Goal: Task Accomplishment & Management: Manage account settings

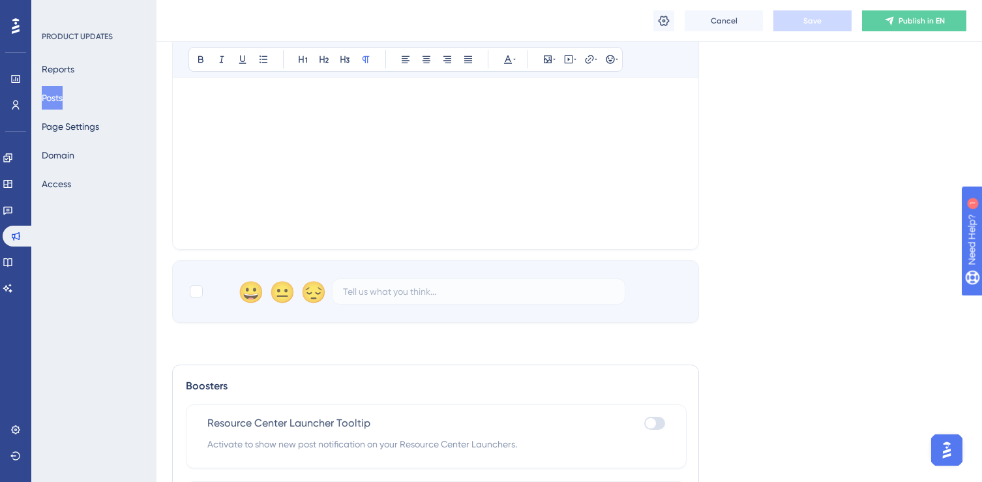
scroll to position [577, 0]
click at [285, 156] on div at bounding box center [435, 89] width 494 height 287
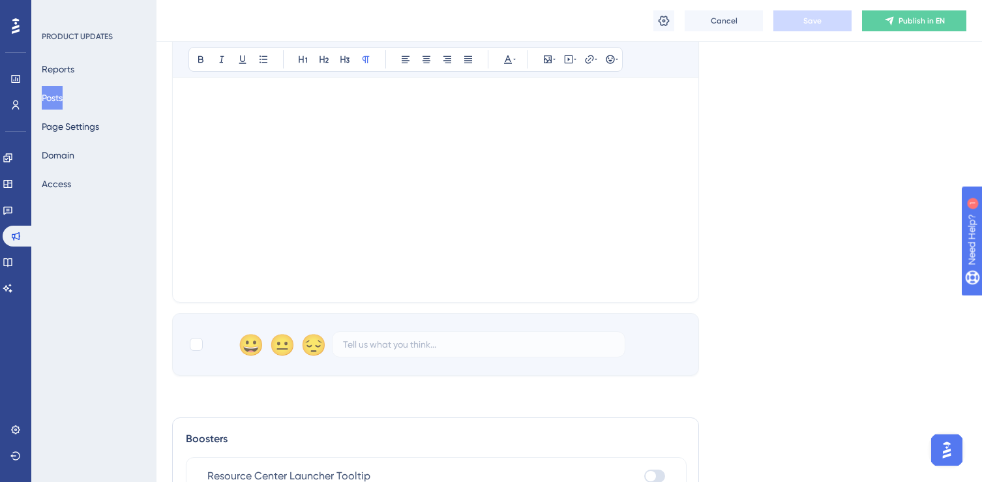
scroll to position [371, 0]
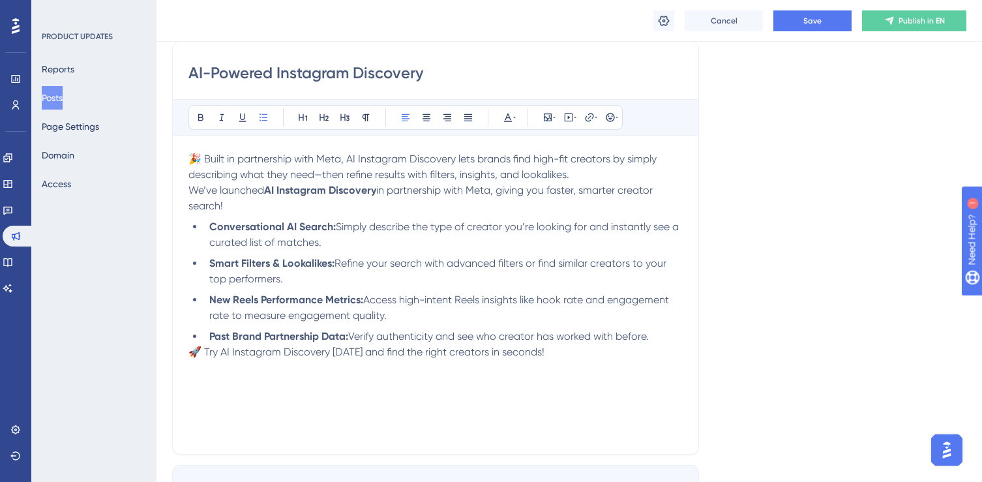
click at [668, 344] on li "Past Brand Partnership Data: Verify authenticity and see who creator has worked…" at bounding box center [443, 337] width 479 height 16
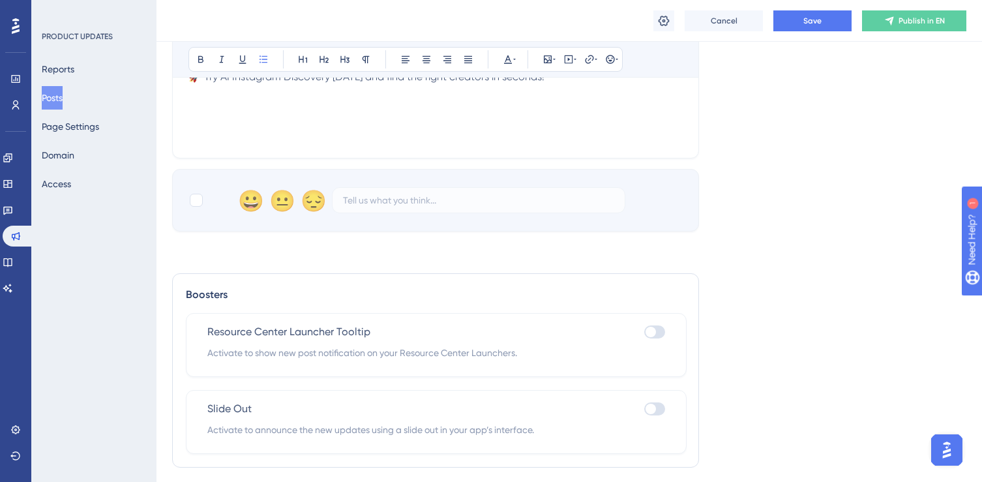
scroll to position [705, 0]
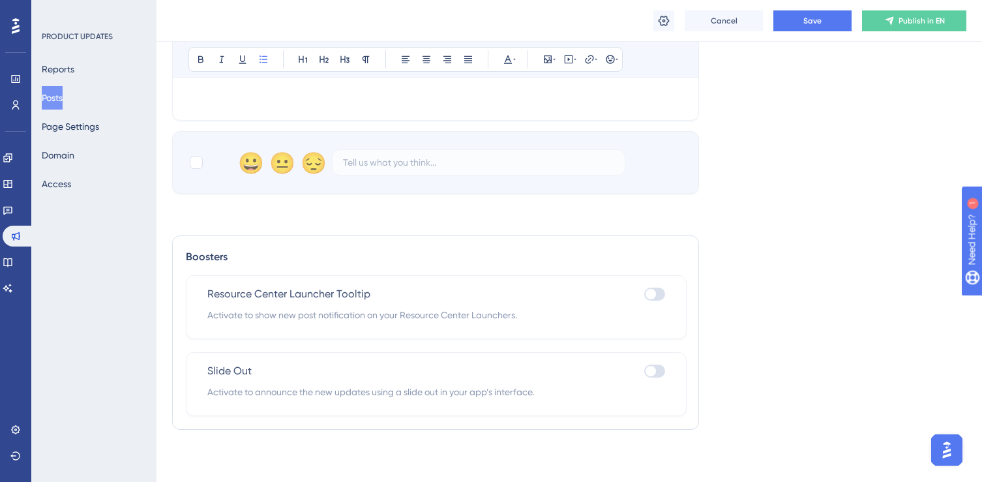
click at [654, 374] on div at bounding box center [654, 371] width 21 height 13
click at [644, 372] on input "checkbox" at bounding box center [644, 371] width 1 height 1
checkbox input "true"
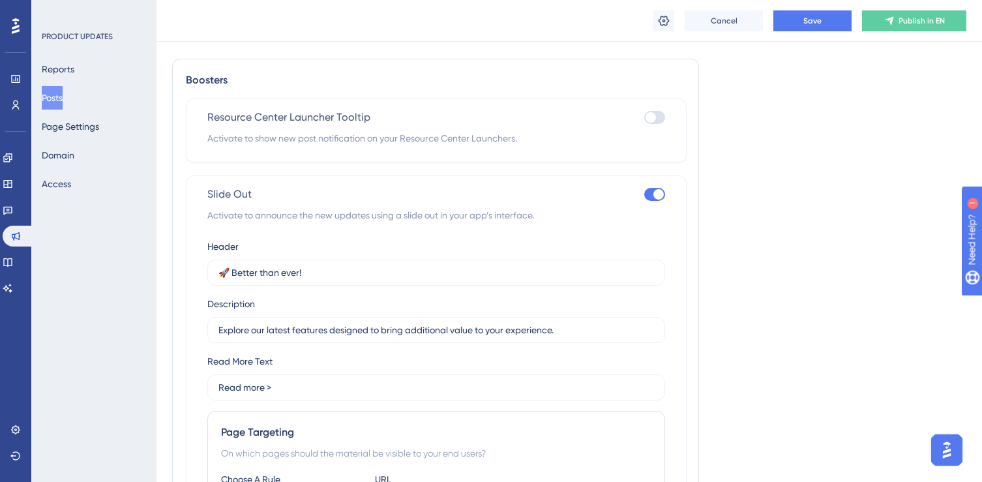
scroll to position [1004, 0]
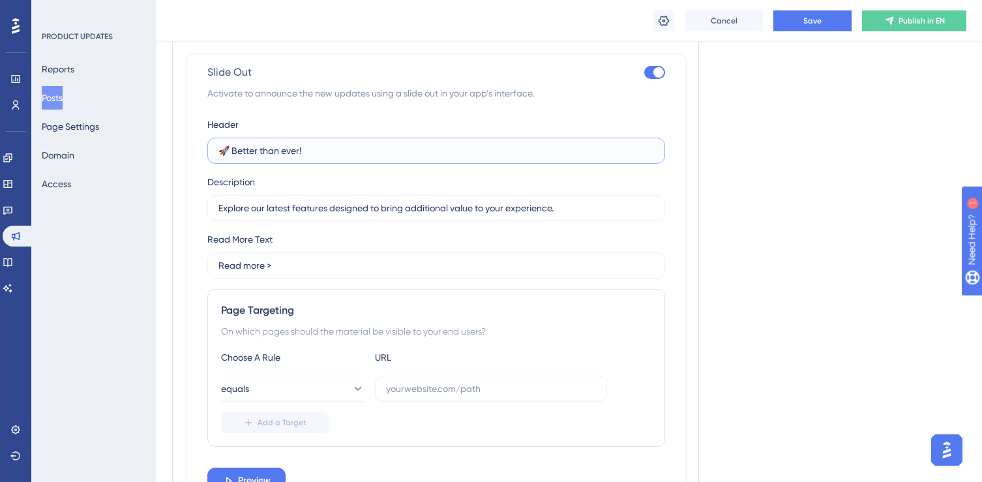
drag, startPoint x: 322, startPoint y: 149, endPoint x: 189, endPoint y: 151, distance: 132.4
click at [189, 151] on div "Slide Out Activate to announce the new updates using a slide out in your app’s …" at bounding box center [436, 281] width 501 height 457
paste input "Built in partnership with Meta, AI Instagram Discovery lets brands find high-fi…"
drag, startPoint x: 357, startPoint y: 151, endPoint x: 91, endPoint y: 154, distance: 265.5
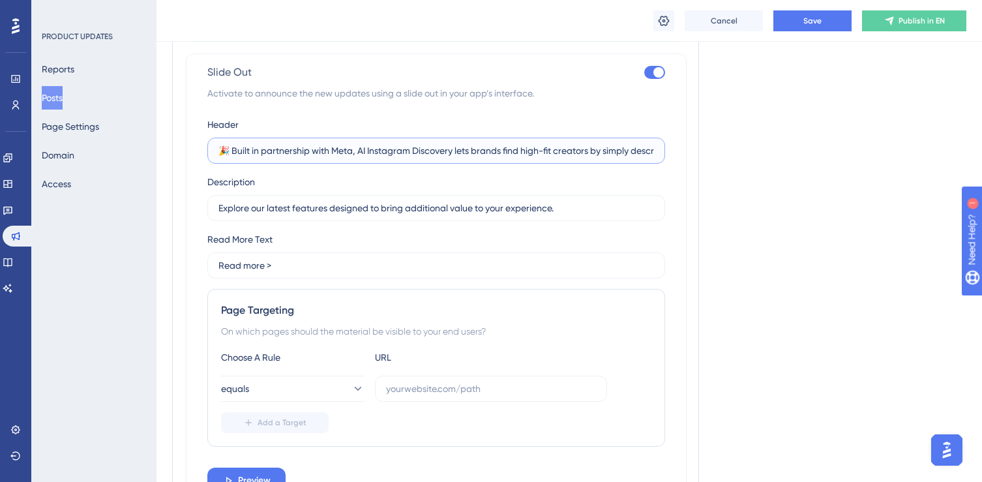
drag, startPoint x: 728, startPoint y: 216, endPoint x: 344, endPoint y: 183, distance: 384.9
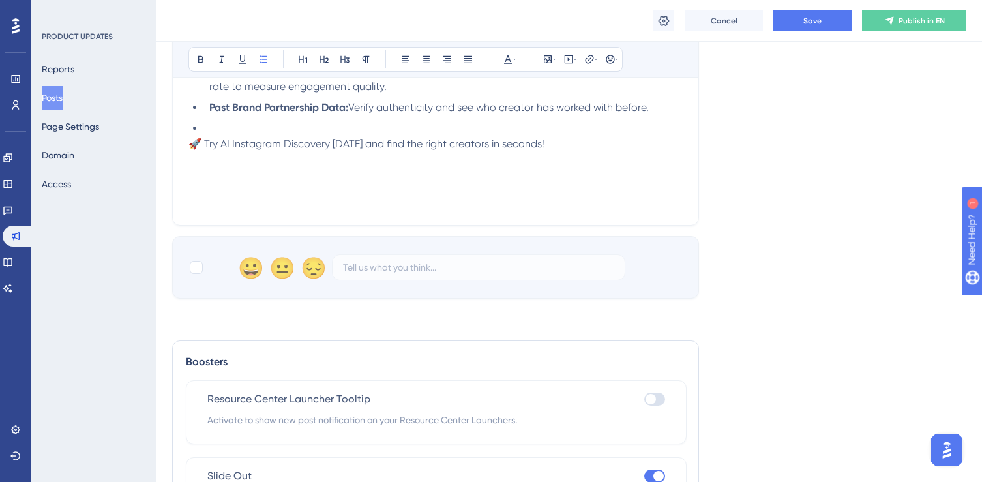
scroll to position [530, 0]
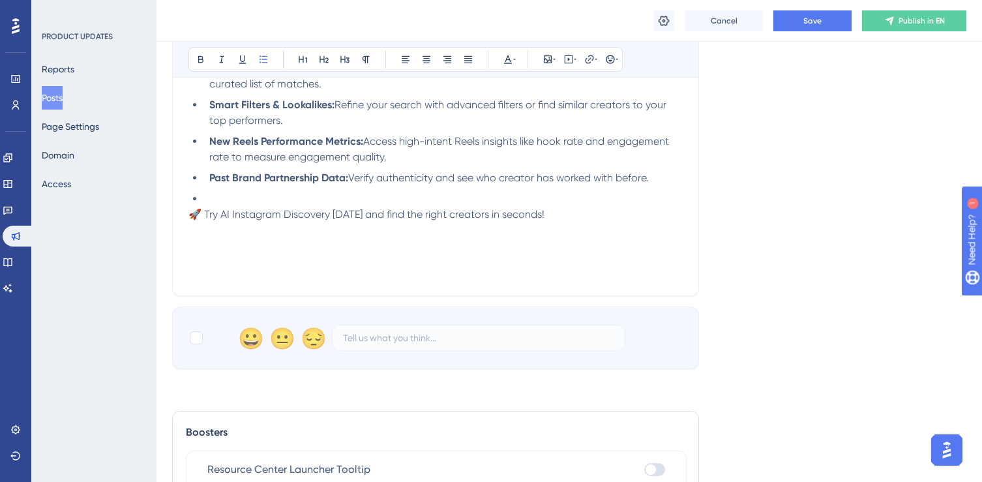
click at [217, 194] on li at bounding box center [443, 199] width 479 height 16
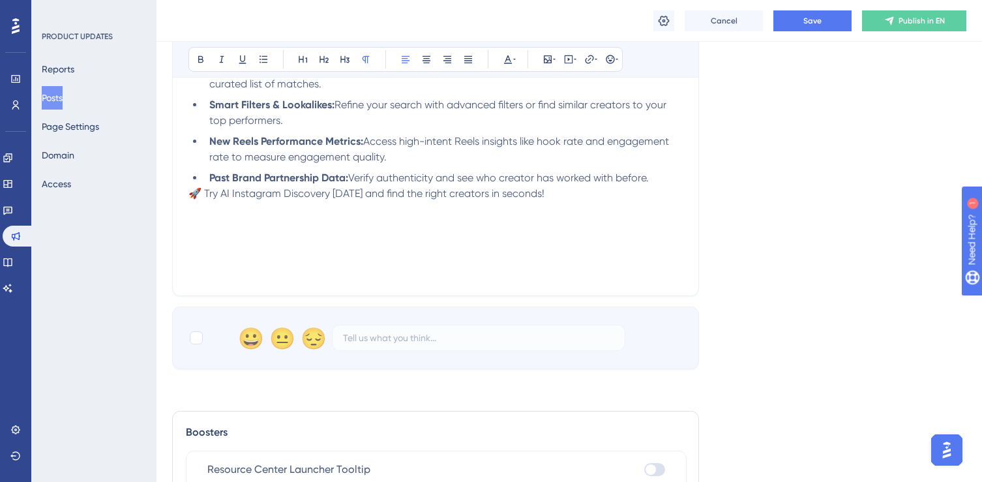
click at [189, 192] on span "🚀 Try AI Instagram Discovery [DATE] and find the right creators in seconds!" at bounding box center [366, 193] width 356 height 12
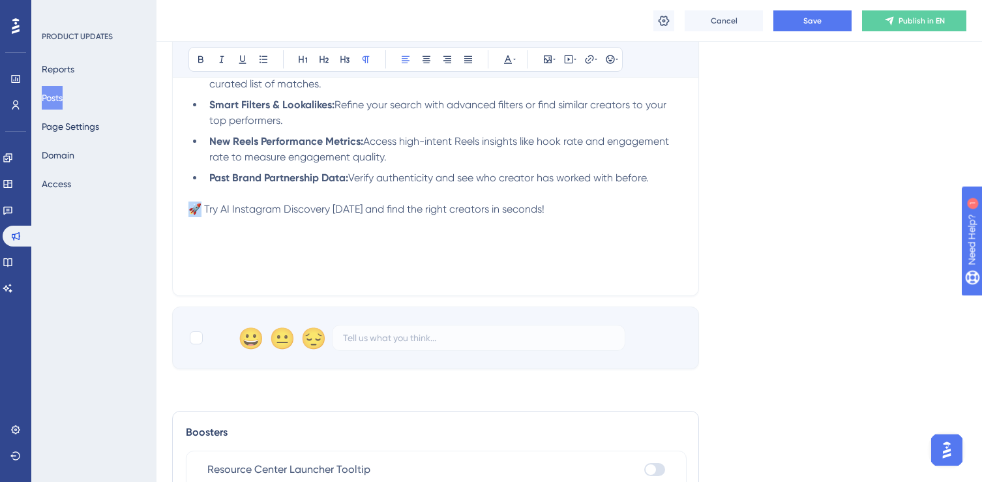
drag, startPoint x: 199, startPoint y: 209, endPoint x: 188, endPoint y: 209, distance: 11.1
click at [188, 209] on span "🚀 Try AI Instagram Discovery [DATE] and find the right creators in seconds!" at bounding box center [366, 209] width 356 height 12
copy span "🚀"
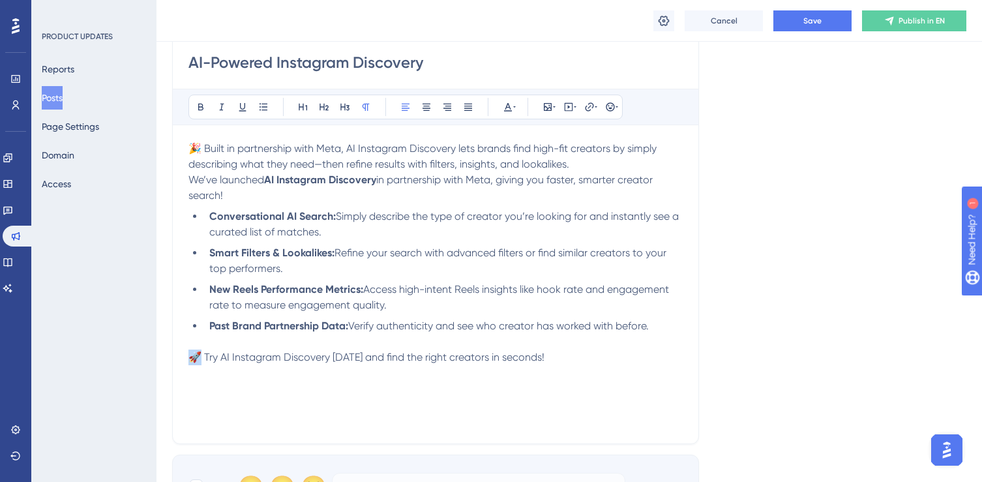
scroll to position [381, 0]
click at [203, 150] on span "🎉 Built in partnership with Meta, AI Instagram Discovery lets brands find high-…" at bounding box center [423, 157] width 471 height 28
click at [597, 162] on p "🎉 Built in partnership with Meta, AI Instagram Discovery lets brands find high-…" at bounding box center [435, 157] width 494 height 31
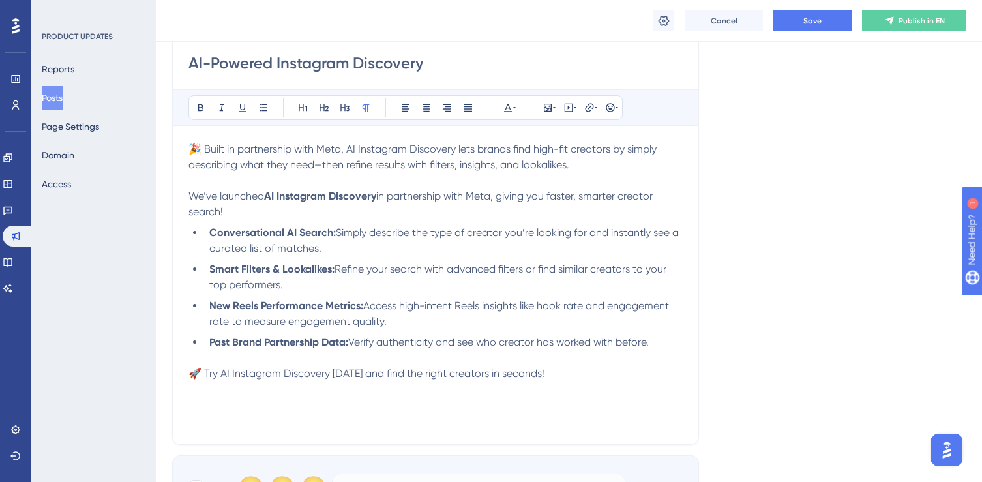
click at [203, 149] on span "🎉 Built in partnership with Meta, AI Instagram Discovery lets brands find high-…" at bounding box center [423, 157] width 471 height 28
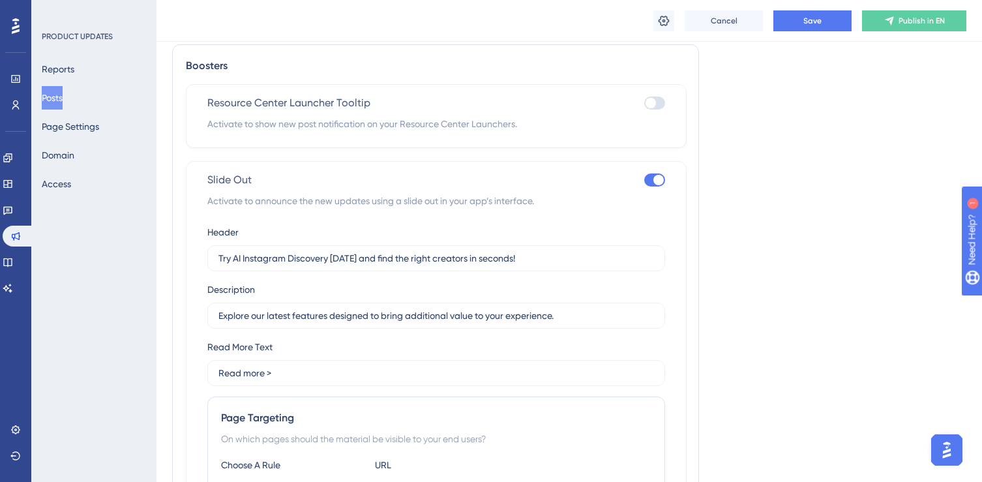
scroll to position [986, 0]
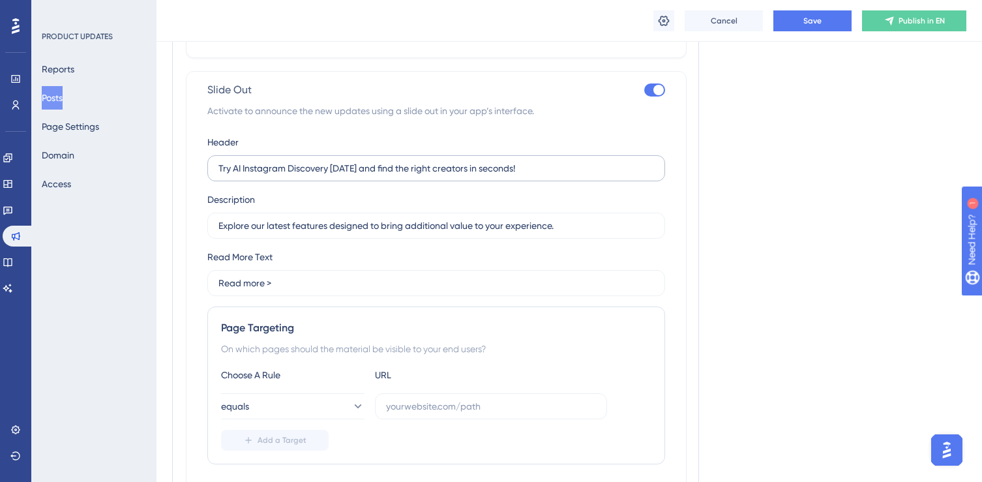
click at [541, 158] on label "Try AI Instagram Discovery [DATE] and find the right creators in seconds!" at bounding box center [436, 168] width 458 height 26
click at [541, 161] on input "Try AI Instagram Discovery [DATE] and find the right creators in seconds!" at bounding box center [436, 168] width 436 height 14
click at [541, 164] on input "Try AI Instagram Discovery [DATE] and find the right creators in seconds!" at bounding box center [436, 168] width 436 height 14
paste input "🚀"
type input "Try AI Instagram Discovery [DATE] and find the right creators in seconds! 🚀"
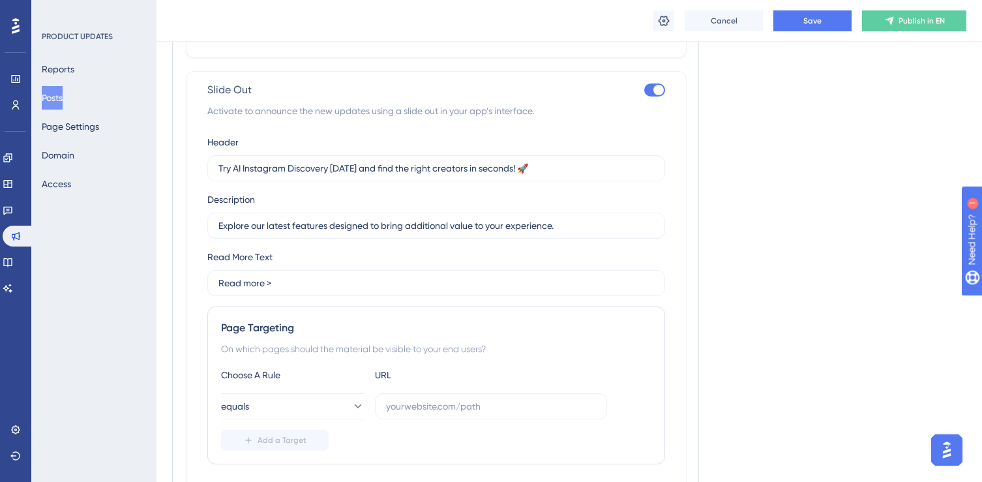
drag, startPoint x: 756, startPoint y: 242, endPoint x: 657, endPoint y: 243, distance: 98.5
click at [488, 224] on input "Explore our latest features designed to bring additional value to your experien…" at bounding box center [436, 225] width 436 height 14
drag, startPoint x: 588, startPoint y: 226, endPoint x: 183, endPoint y: 226, distance: 404.4
click at [183, 226] on div "Boosters Resource Center Launcher Tooltip Activate to show new post notificatio…" at bounding box center [435, 247] width 527 height 587
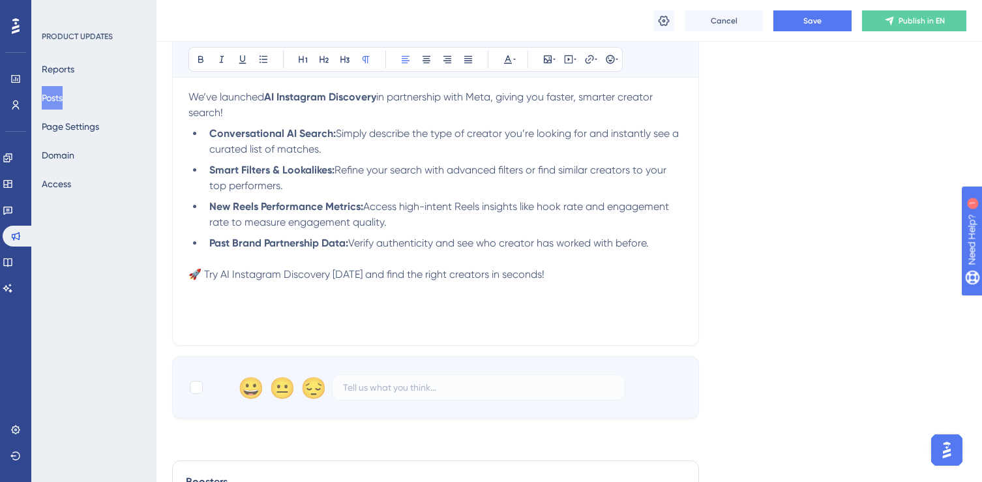
scroll to position [360, 0]
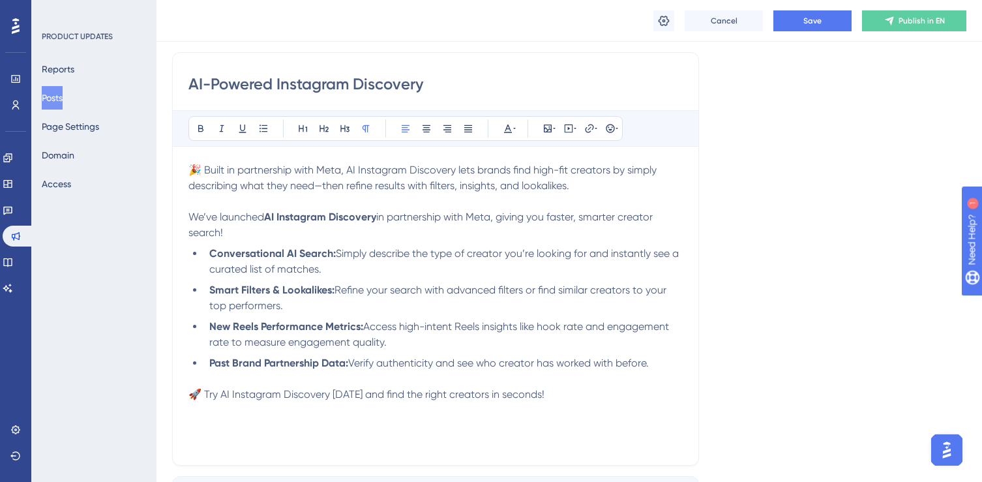
drag, startPoint x: 231, startPoint y: 230, endPoint x: 174, endPoint y: 217, distance: 58.2
click at [174, 217] on div "AI-Powered Instagram Discovery Bold Italic Underline Bullet Point Heading 1 Hea…" at bounding box center [435, 259] width 527 height 414
copy p "We’ve launched AI Instagram Discovery in partnership with Meta, giving you fast…"
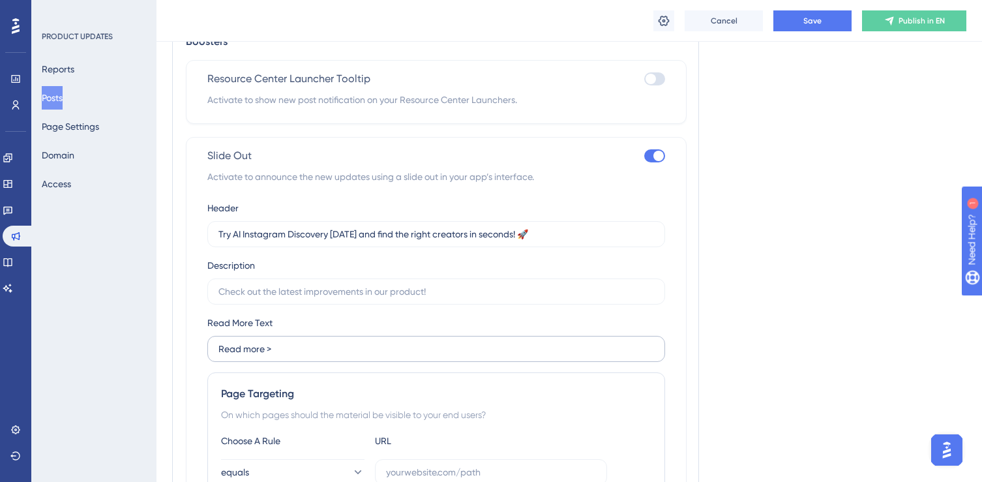
scroll to position [921, 0]
click at [325, 358] on label "Read more >" at bounding box center [436, 348] width 458 height 26
click at [325, 355] on input "Read more >" at bounding box center [436, 348] width 436 height 14
click at [348, 295] on input "text" at bounding box center [436, 291] width 436 height 14
paste input "We’ve launched AI Instagram Discovery in partnership with Meta, giving you fast…"
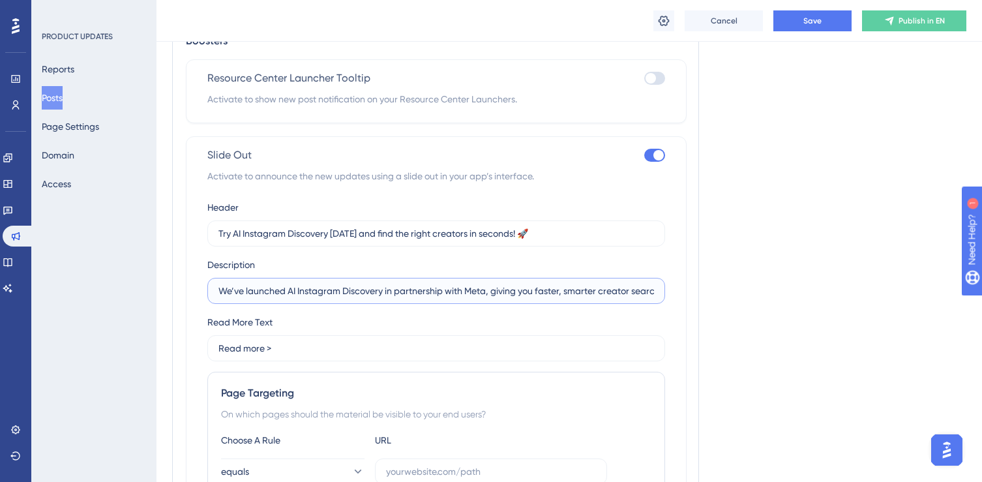
scroll to position [0, 8]
type input "We’ve launched AI Instagram Discovery in partnership with Meta, giving you fast…"
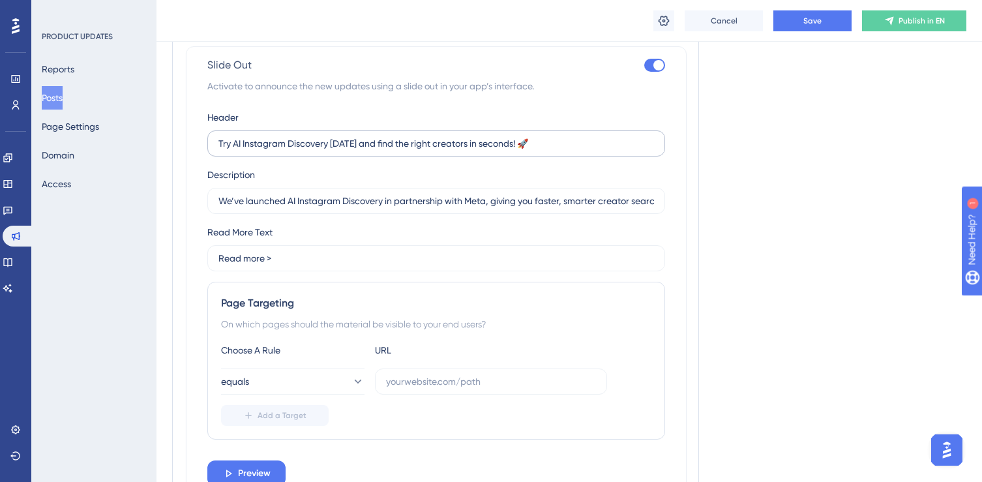
scroll to position [1098, 0]
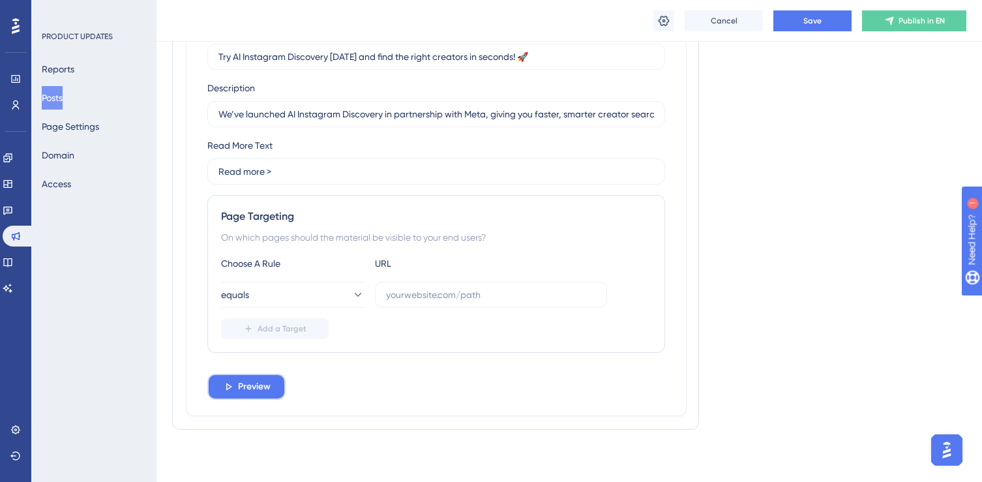
click at [236, 385] on button "Preview" at bounding box center [246, 387] width 78 height 26
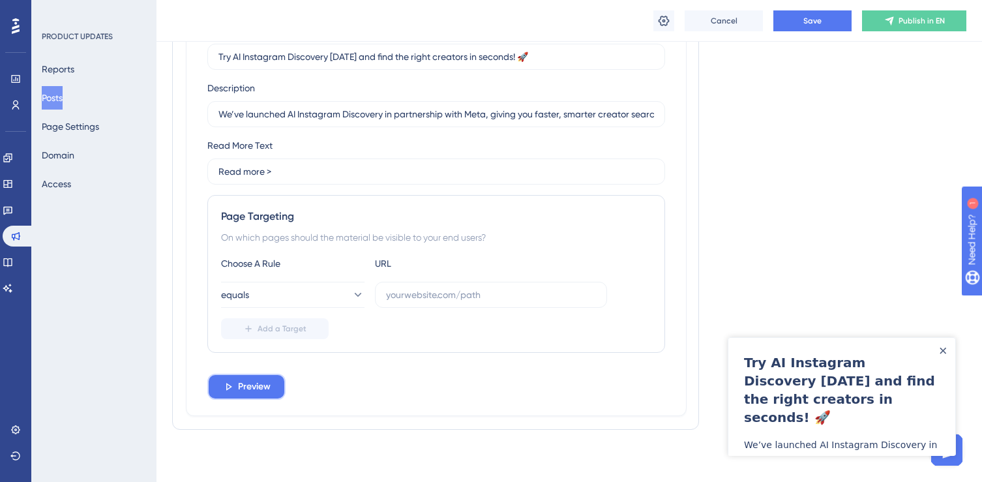
click at [236, 385] on button "Preview" at bounding box center [246, 387] width 78 height 26
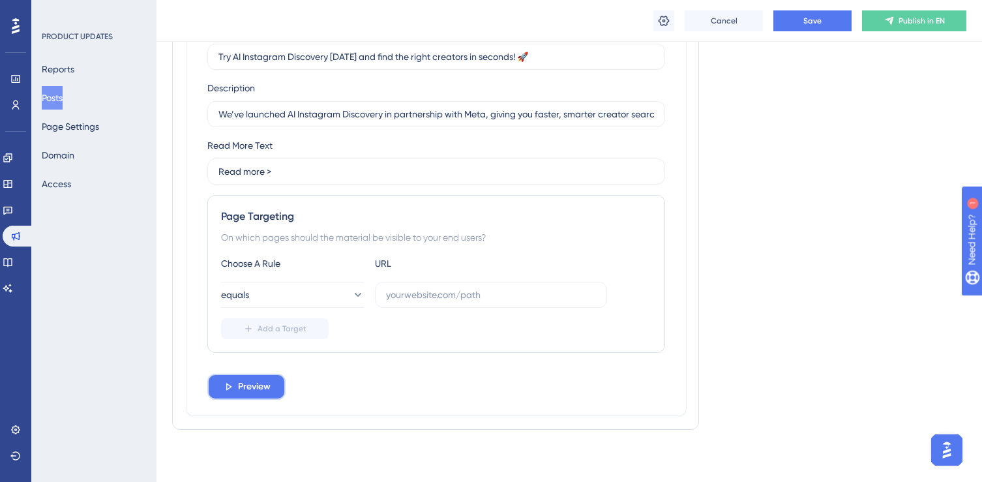
click at [236, 385] on button "Preview" at bounding box center [246, 387] width 78 height 26
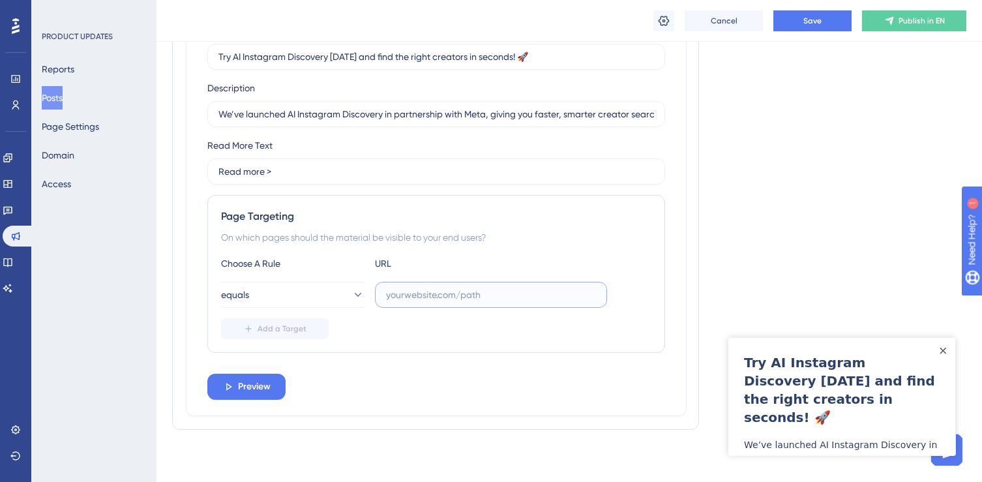
click at [421, 296] on input "text" at bounding box center [491, 295] width 210 height 14
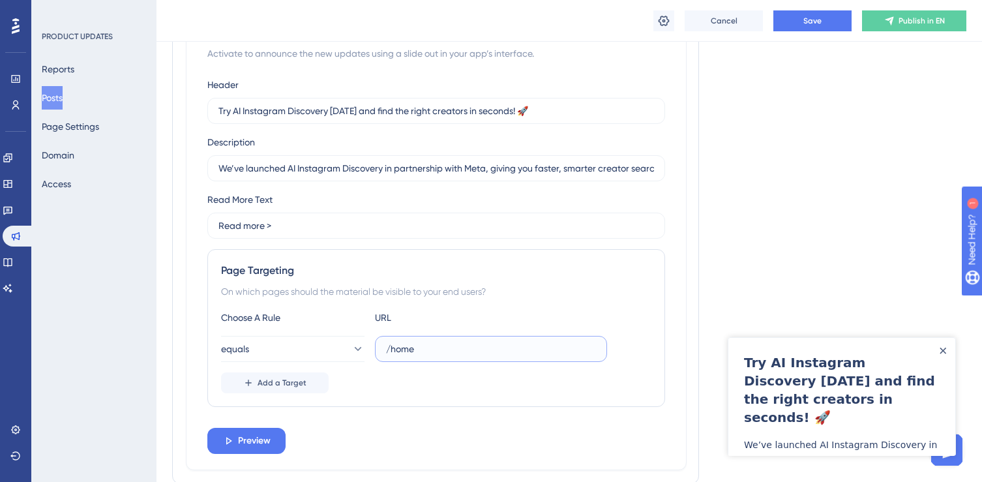
scroll to position [1041, 0]
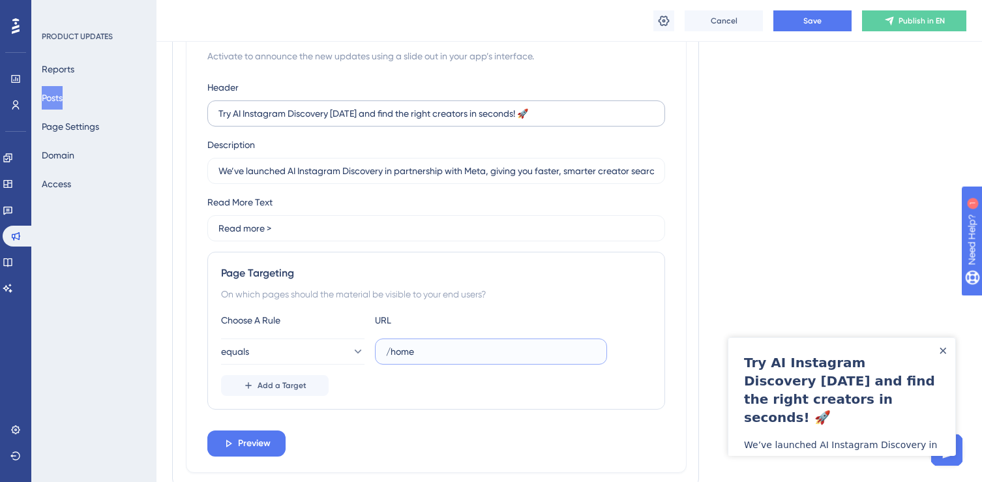
type input "/home"
drag, startPoint x: 379, startPoint y: 116, endPoint x: 174, endPoint y: 117, distance: 204.8
click at [174, 117] on div "Boosters Resource Center Launcher Tooltip Activate to show new post notificatio…" at bounding box center [435, 193] width 527 height 587
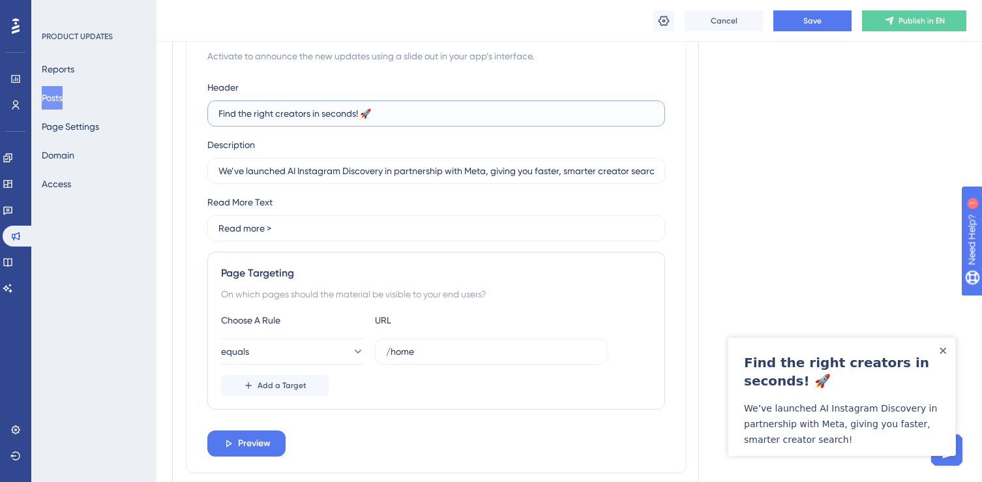
type input "Find the right creators in seconds! 🚀"
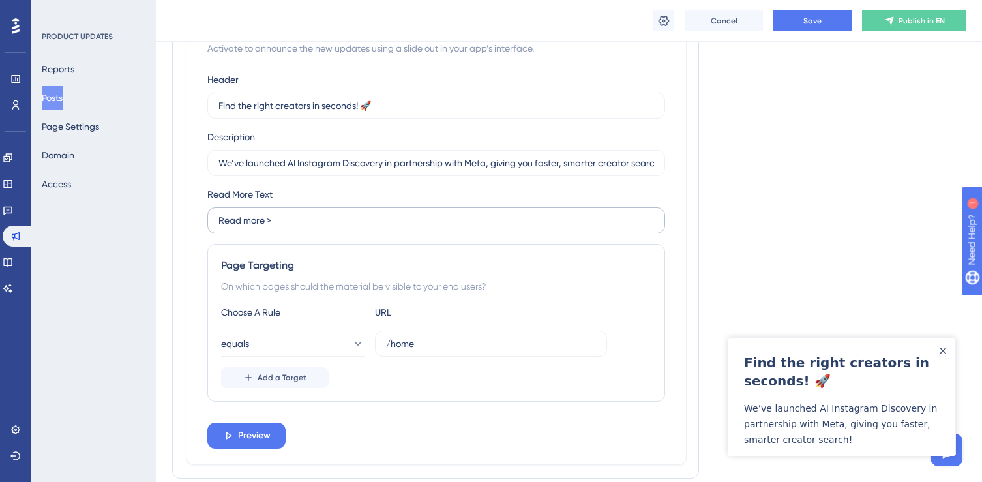
click at [345, 229] on label "Read more >" at bounding box center [436, 220] width 458 height 26
click at [345, 228] on input "Read more >" at bounding box center [436, 220] width 436 height 14
click at [344, 227] on input "Read more >" at bounding box center [436, 220] width 436 height 14
drag, startPoint x: 608, startPoint y: 162, endPoint x: 797, endPoint y: 161, distance: 189.2
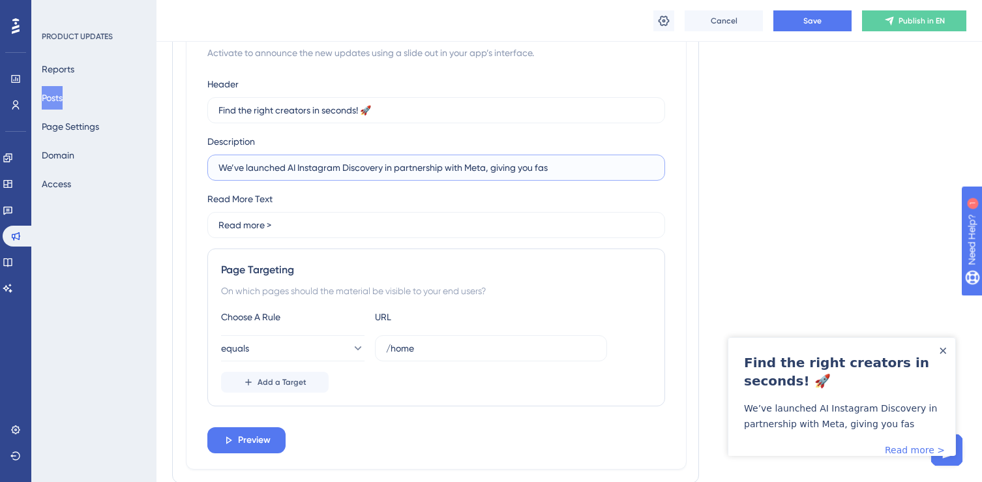
scroll to position [1025, 0]
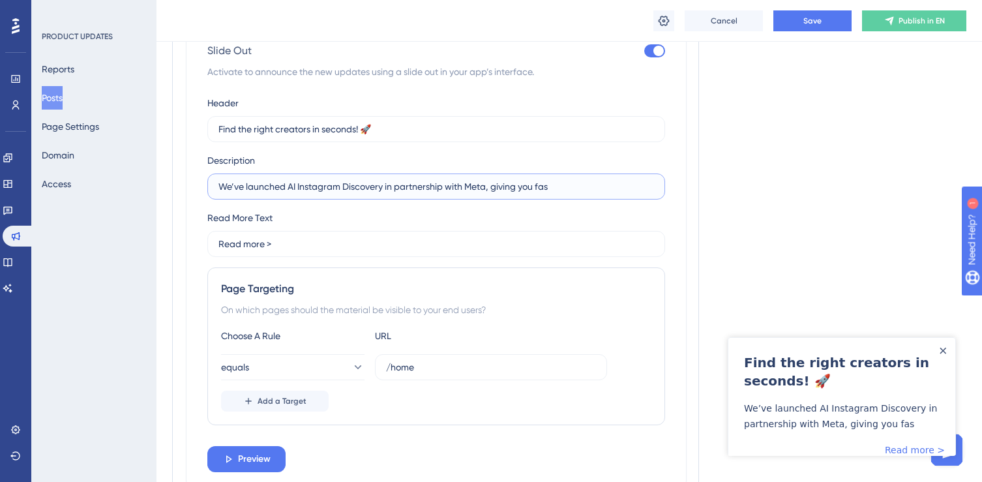
type input "We’ve launched AI Instagram Discovery in partnership with Meta, giving you fast…"
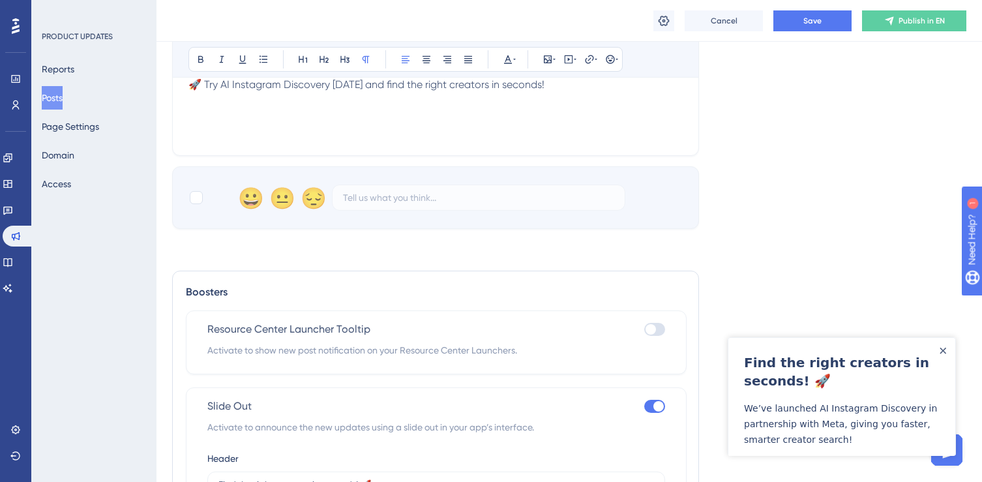
scroll to position [587, 0]
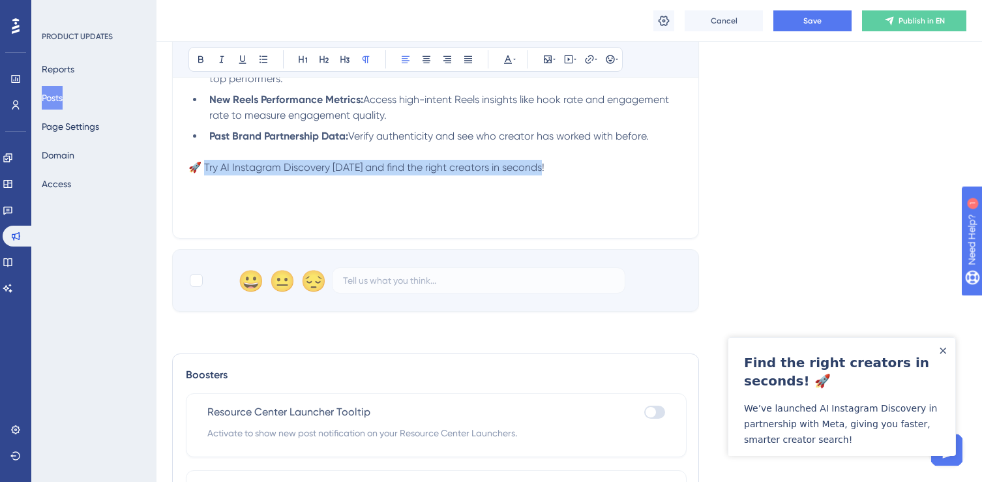
drag, startPoint x: 546, startPoint y: 170, endPoint x: 203, endPoint y: 173, distance: 343.1
click at [203, 173] on p "🚀 Try AI Instagram Discovery [DATE] and find the right creators in seconds!" at bounding box center [435, 168] width 494 height 16
copy span "ry AI Instagram Discovery [DATE] and find the right creators in seconds!"
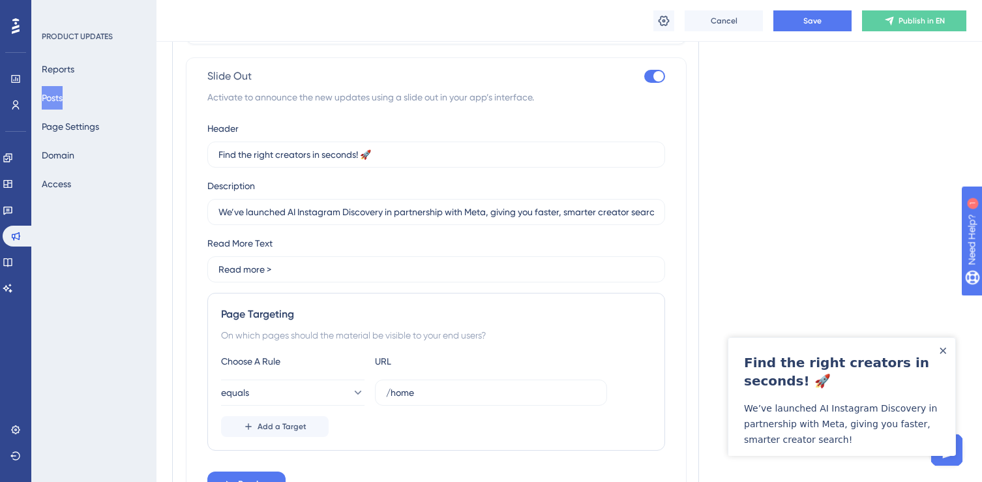
scroll to position [1011, 0]
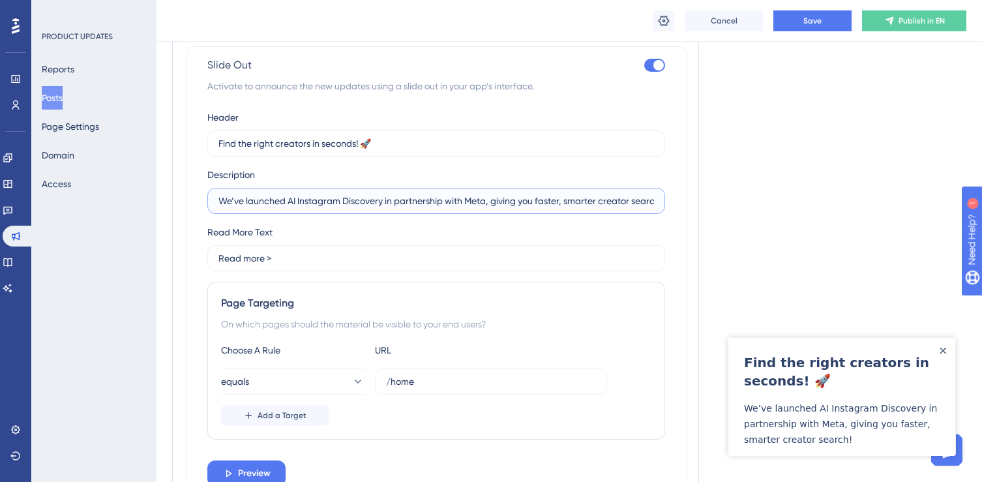
click at [400, 206] on input "We’ve launched AI Instagram Discovery in partnership with Meta, giving you fast…" at bounding box center [436, 201] width 436 height 14
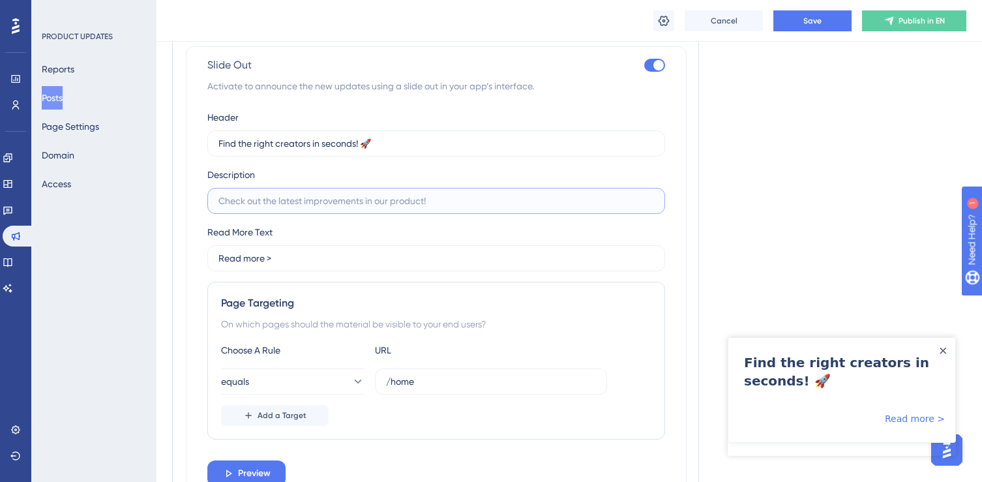
paste input "Try AI Instagram Discovery [DATE] and find the right creators in seconds!"
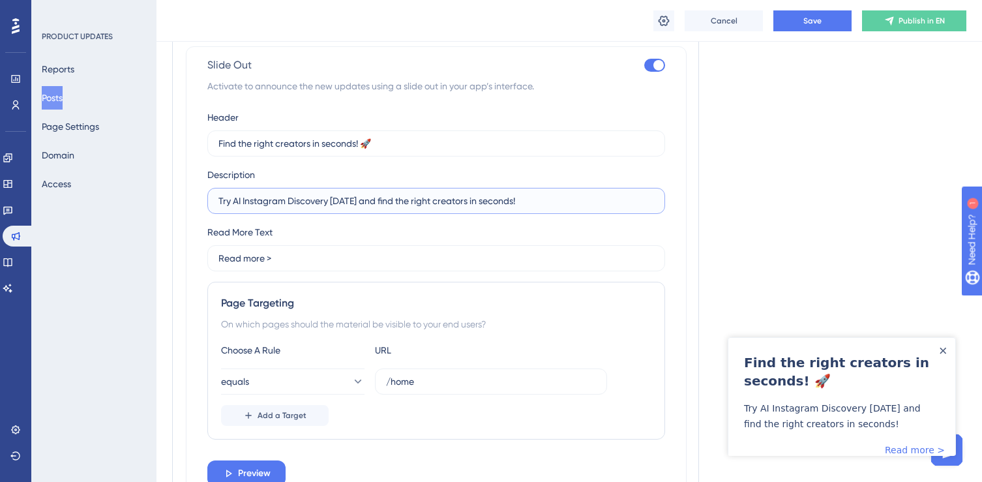
click at [222, 202] on input "Try AI Instagram Discovery [DATE] and find the right creators in seconds!" at bounding box center [436, 201] width 436 height 14
type input "Try AI Instagram Discovery [DATE] and find the right creators in seconds!"
click at [226, 139] on input "Find the right creators in seconds! 🚀" at bounding box center [436, 143] width 436 height 14
click at [432, 211] on label "Try AI Instagram Discovery [DATE] and find the right creators in seconds!" at bounding box center [436, 201] width 458 height 26
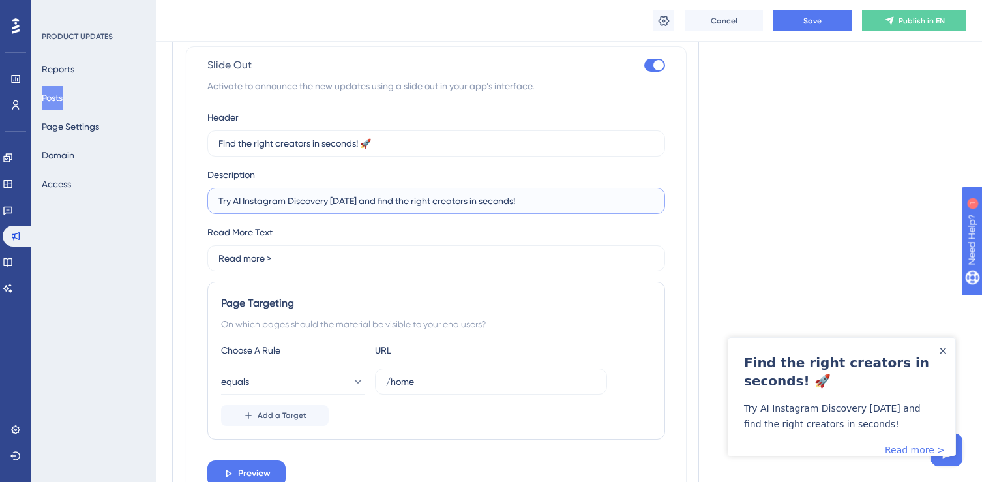
click at [432, 208] on input "Try AI Instagram Discovery [DATE] and find the right creators in seconds!" at bounding box center [436, 201] width 436 height 14
drag, startPoint x: 381, startPoint y: 140, endPoint x: 358, endPoint y: 140, distance: 22.8
click at [358, 140] on input "Find the right creators in seconds! 🚀" at bounding box center [436, 143] width 436 height 14
click at [391, 148] on input "Find the right creators in seconds! 🚀" at bounding box center [436, 143] width 436 height 14
drag, startPoint x: 358, startPoint y: 147, endPoint x: 173, endPoint y: 145, distance: 185.2
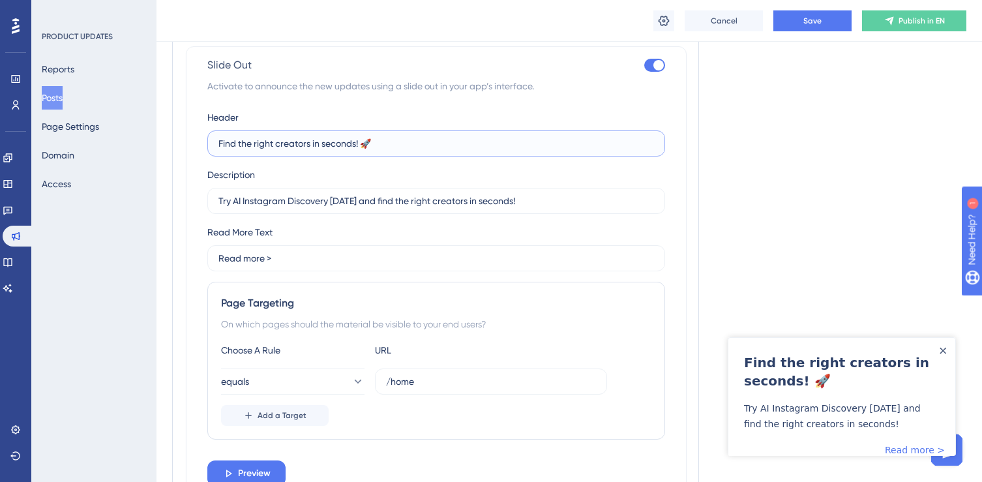
click at [173, 145] on div "Boosters Resource Center Launcher Tooltip Activate to show new post notificatio…" at bounding box center [435, 223] width 527 height 587
type input "Introducing AI Instagram Discovery! 🚀"
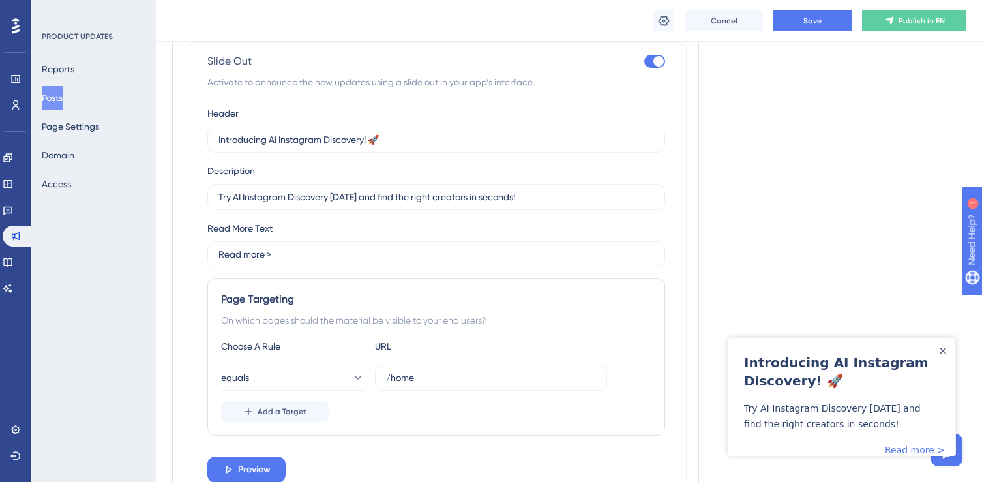
scroll to position [1002, 0]
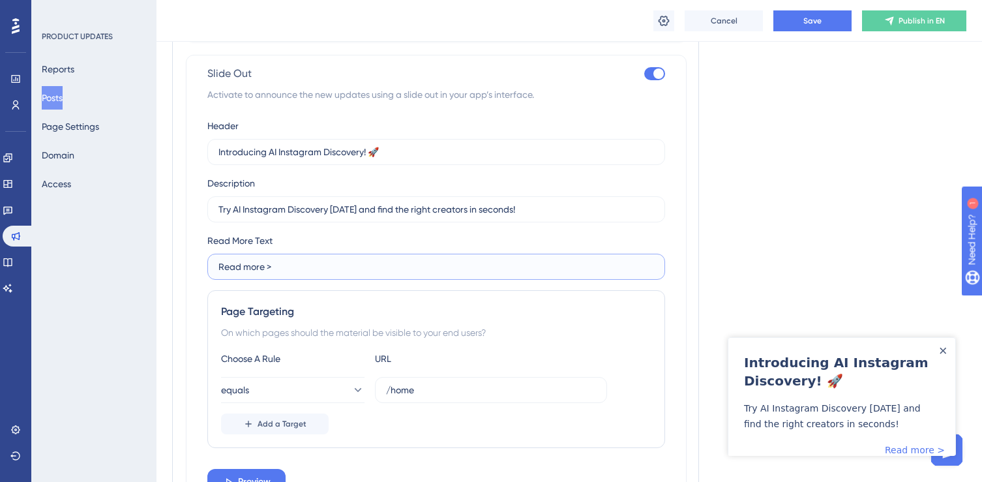
click at [228, 265] on input "Read more >" at bounding box center [436, 267] width 436 height 14
type input "Learn more >"
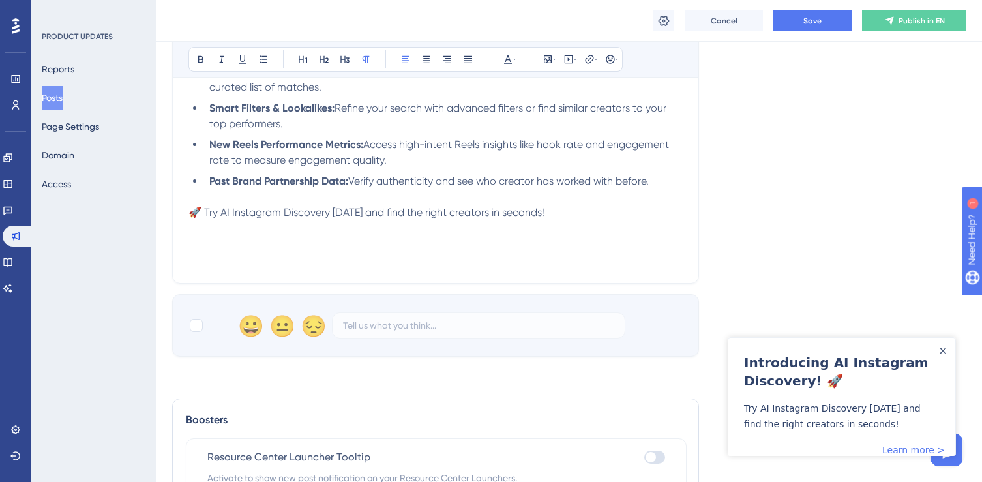
scroll to position [386, 0]
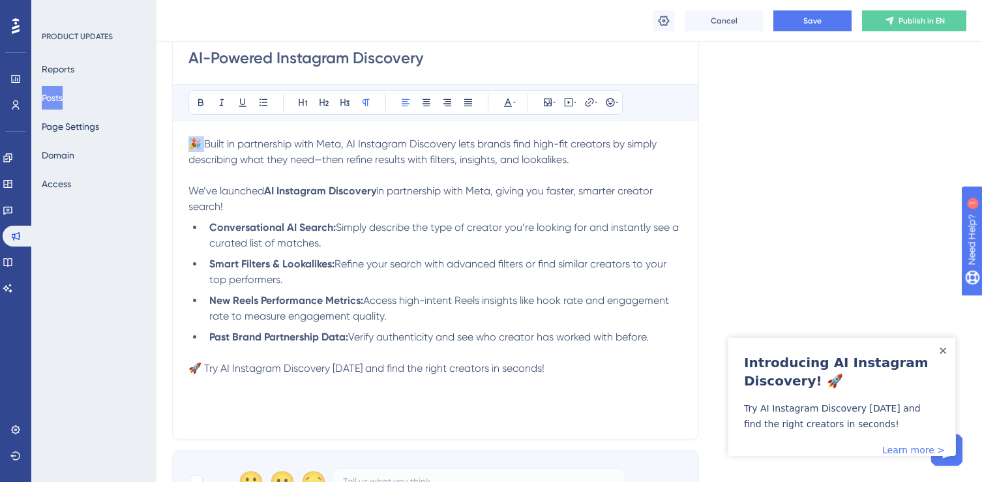
drag, startPoint x: 202, startPoint y: 143, endPoint x: 166, endPoint y: 143, distance: 35.9
click at [166, 143] on div "Performance Users Engagement Widgets Feedback Product Updates Knowledge Base AI…" at bounding box center [570, 393] width 826 height 1559
copy span "🎉 B"
click at [625, 164] on p "Built in partnership with Meta, AI Instagram Discovery lets brands find high-fi…" at bounding box center [435, 151] width 494 height 31
click at [370, 216] on div "Built in partnership with Meta, AI Instagram Discovery lets brands find high-fi…" at bounding box center [435, 279] width 494 height 287
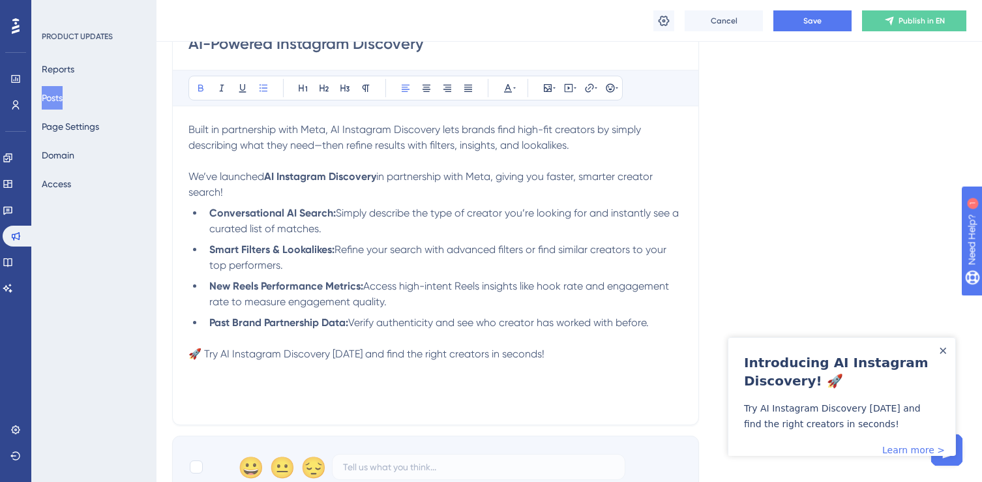
scroll to position [402, 0]
drag, startPoint x: 226, startPoint y: 191, endPoint x: 170, endPoint y: 177, distance: 57.1
click at [170, 177] on div "Performance Users Engagement Widgets Feedback Product Updates Knowledge Base AI…" at bounding box center [570, 377] width 826 height 1559
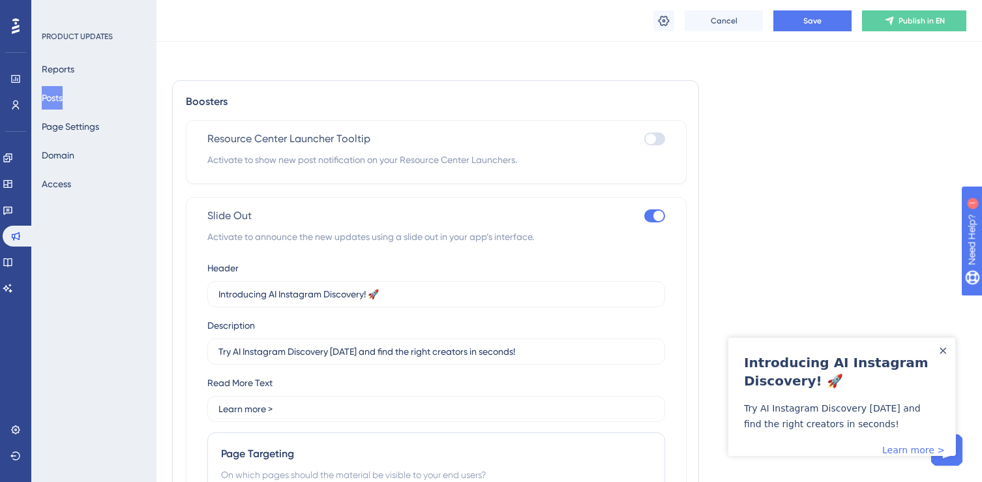
scroll to position [1098, 0]
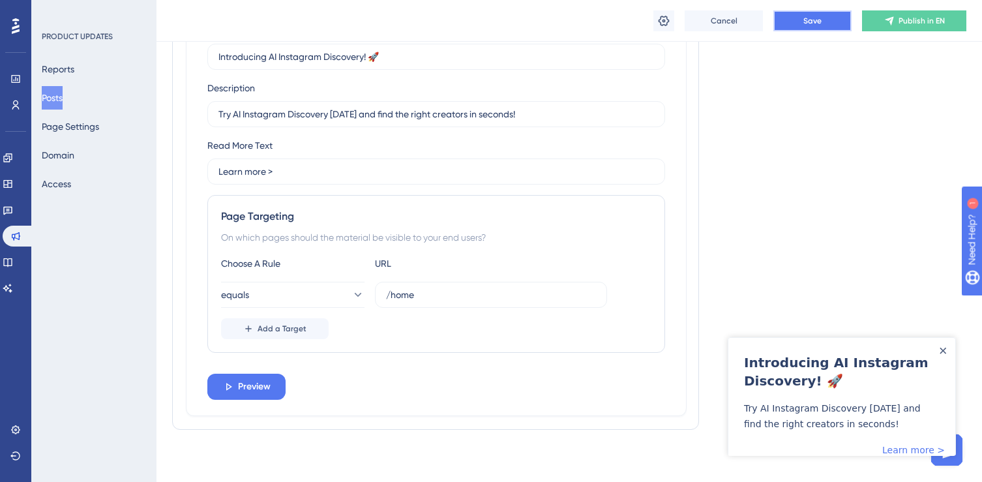
click at [833, 17] on button "Save" at bounding box center [813, 20] width 78 height 21
